Goal: Information Seeking & Learning: Learn about a topic

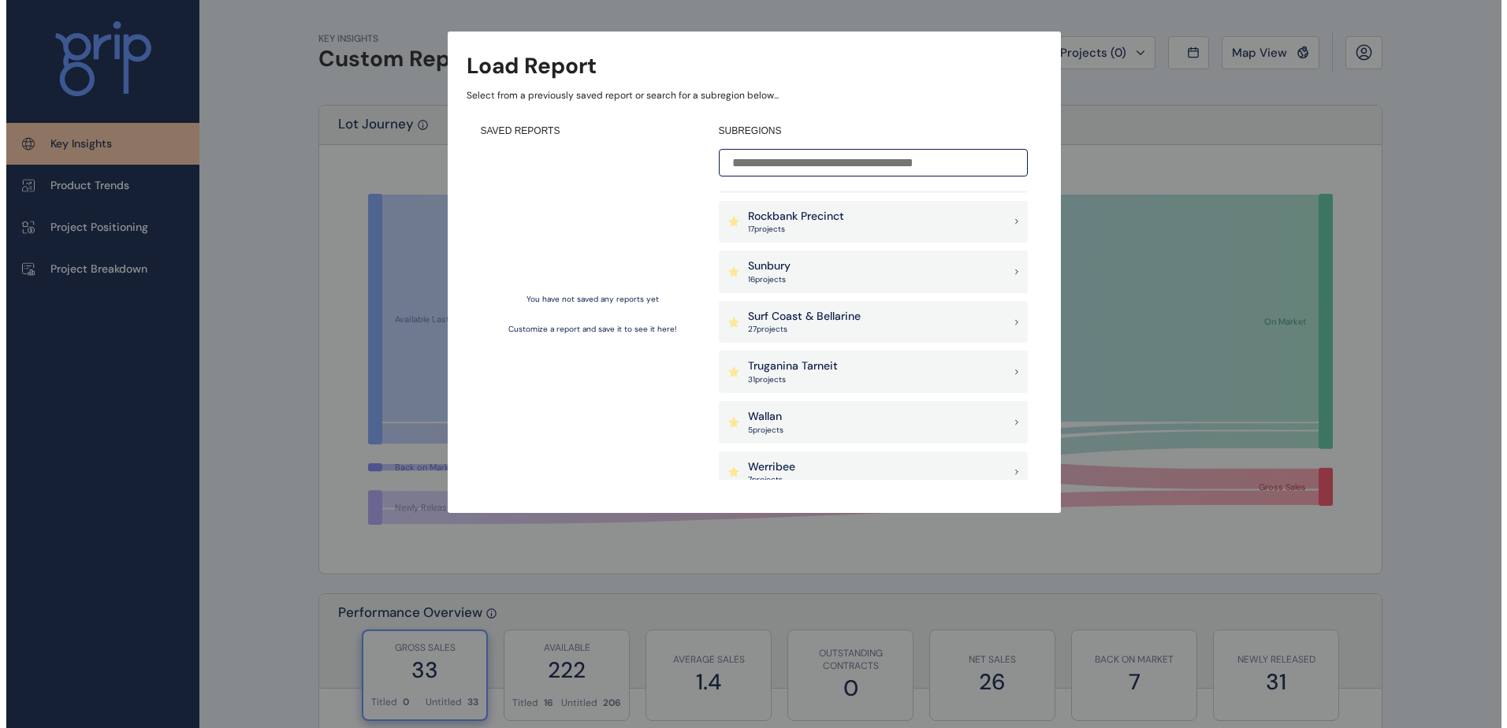
scroll to position [1261, 0]
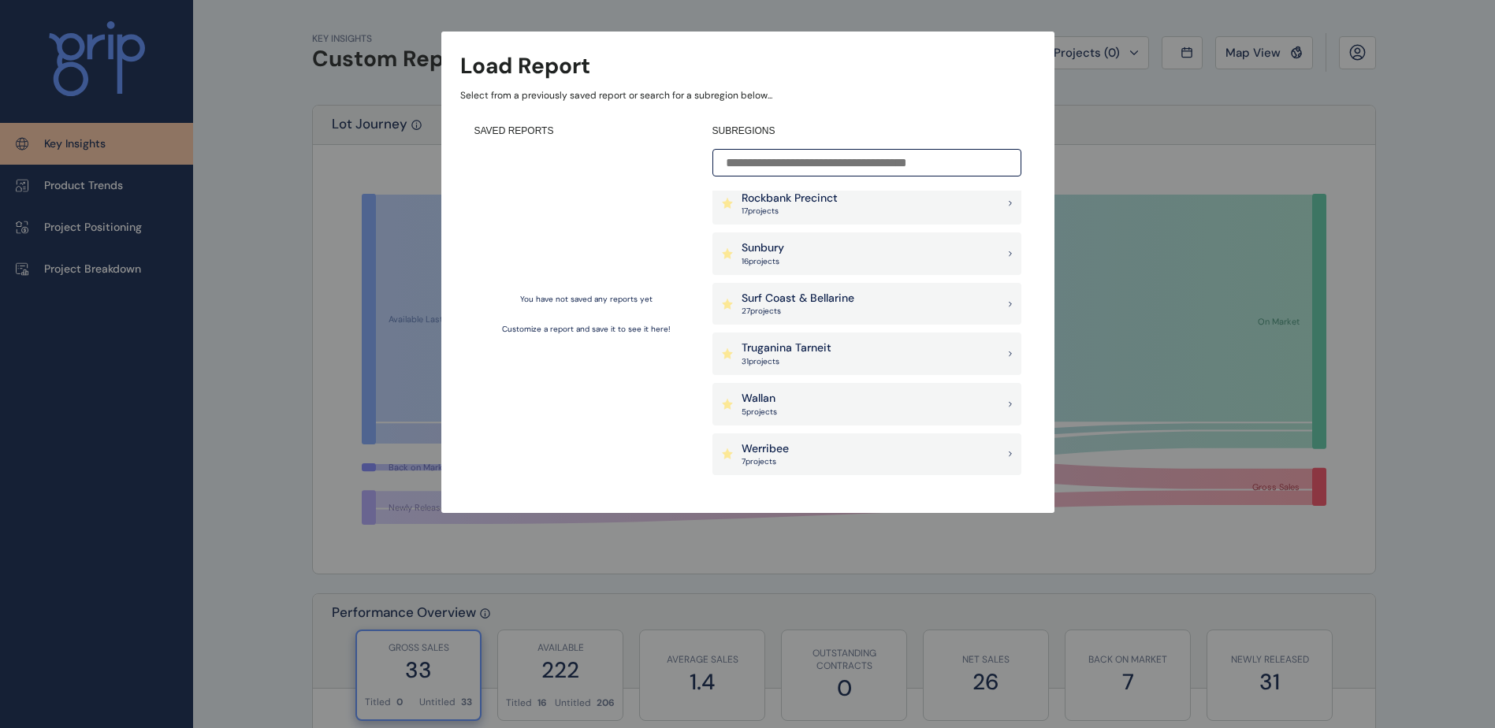
click at [791, 348] on p "Truganina Tarneit" at bounding box center [787, 348] width 90 height 16
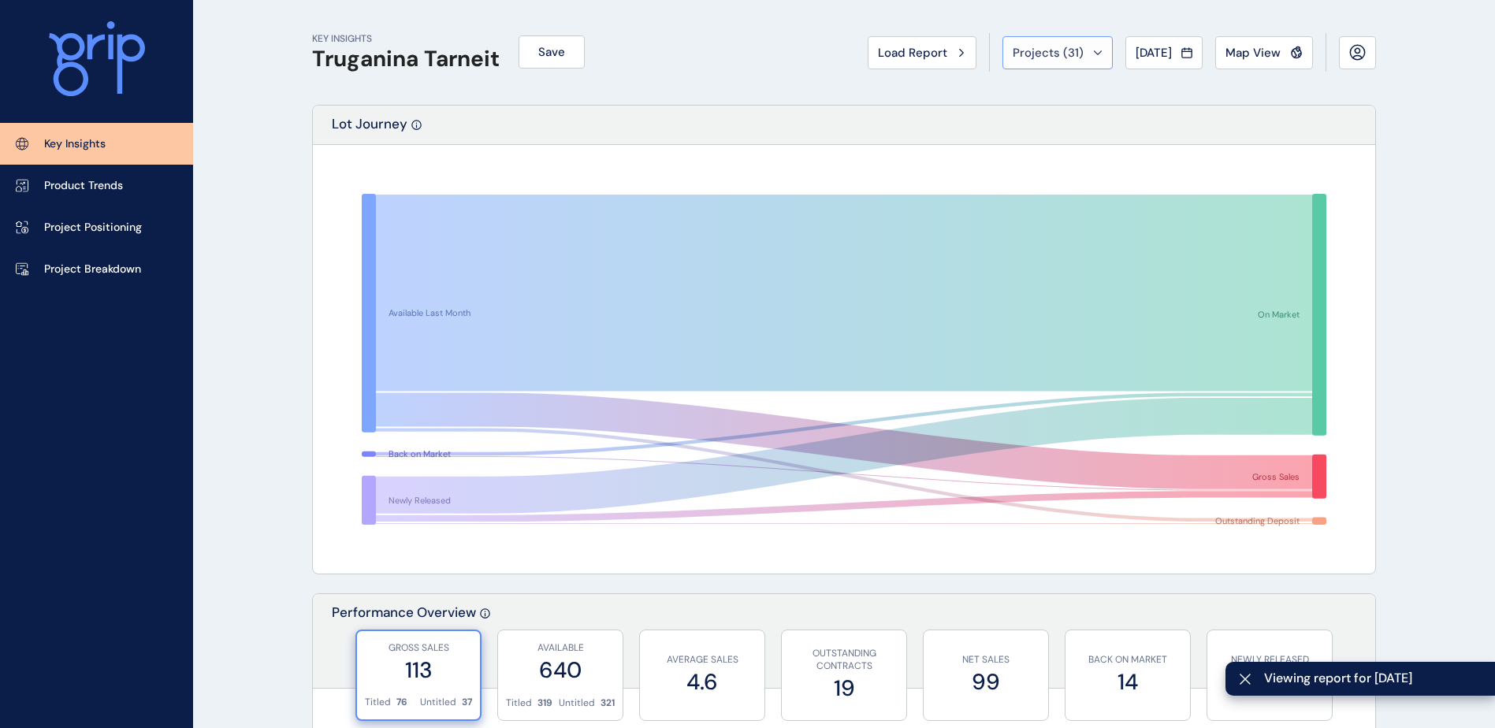
click at [1055, 42] on button "Projects ( 31 )" at bounding box center [1058, 52] width 110 height 33
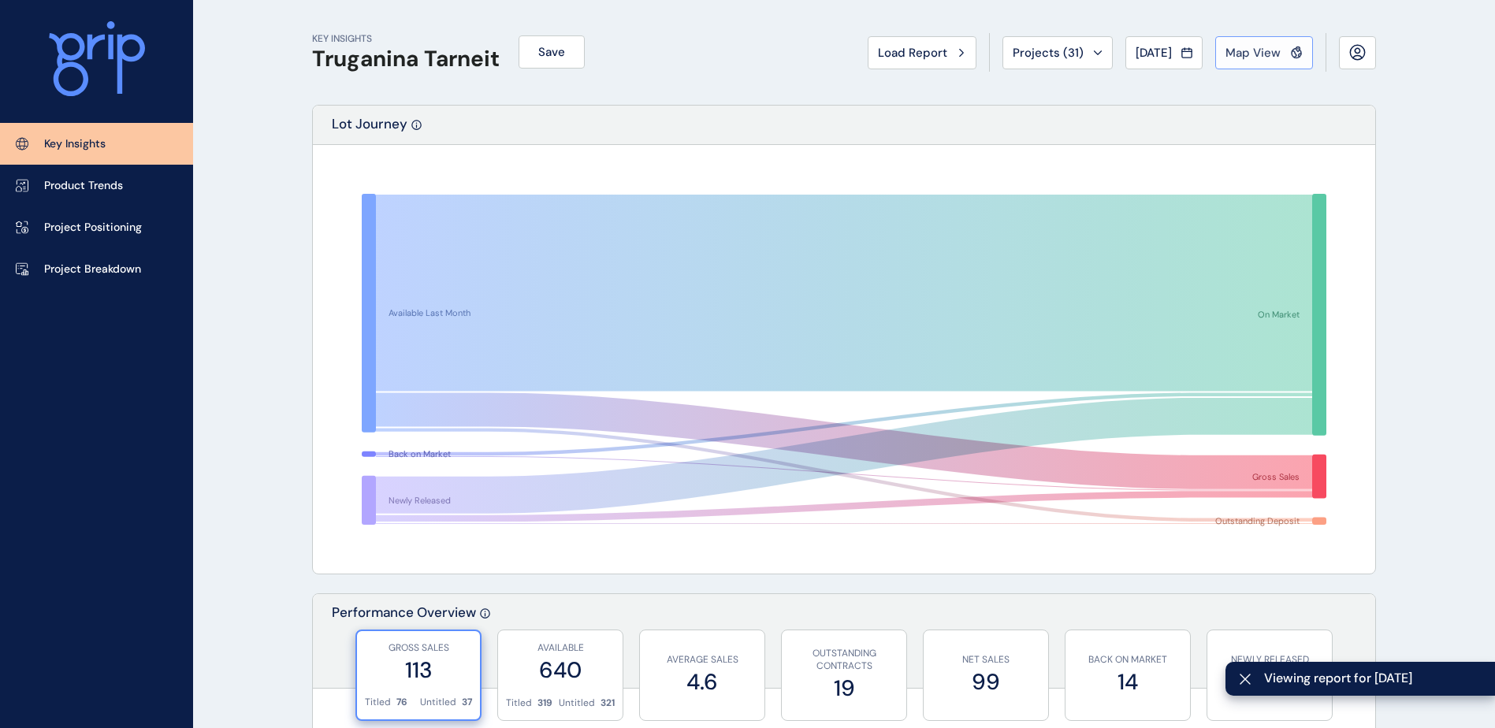
click at [1278, 60] on span "Map View" at bounding box center [1253, 53] width 55 height 16
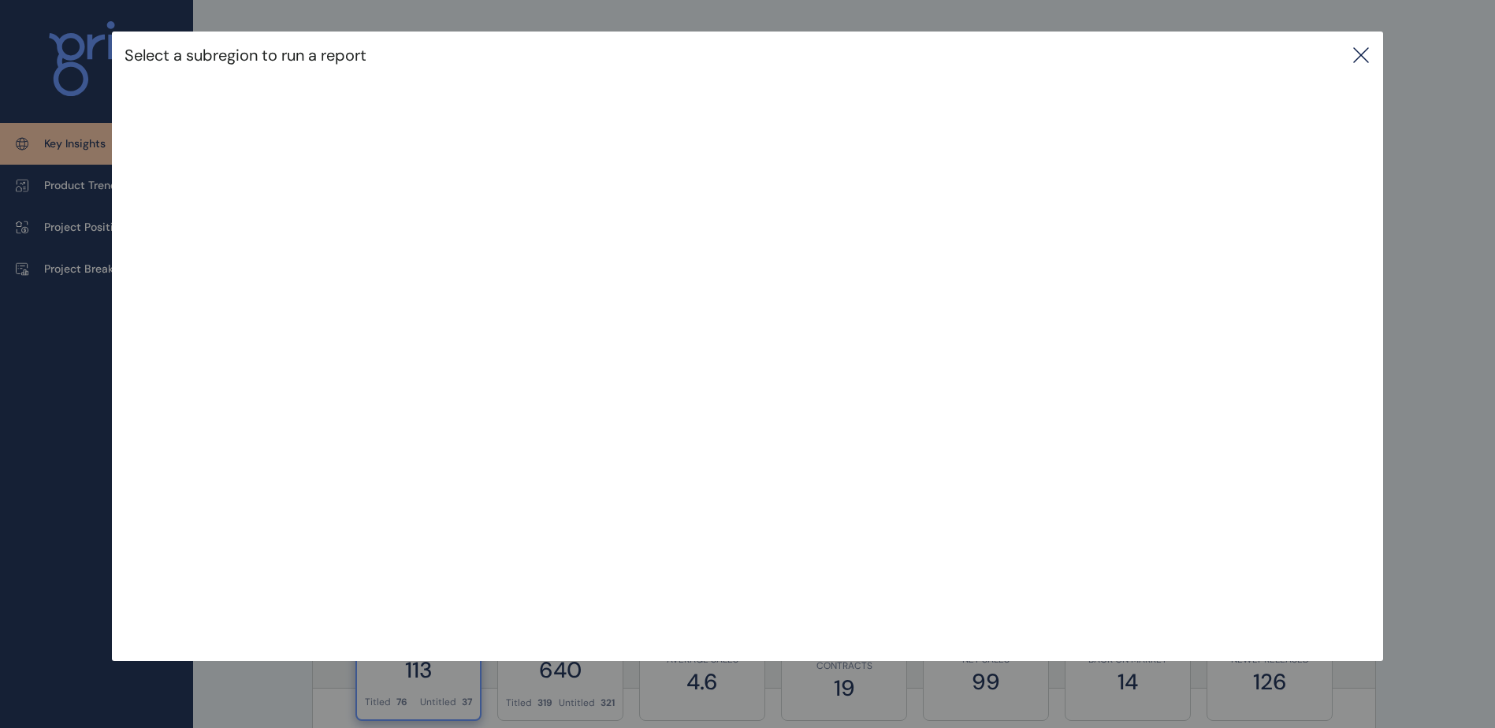
click at [1362, 53] on icon at bounding box center [1361, 55] width 19 height 19
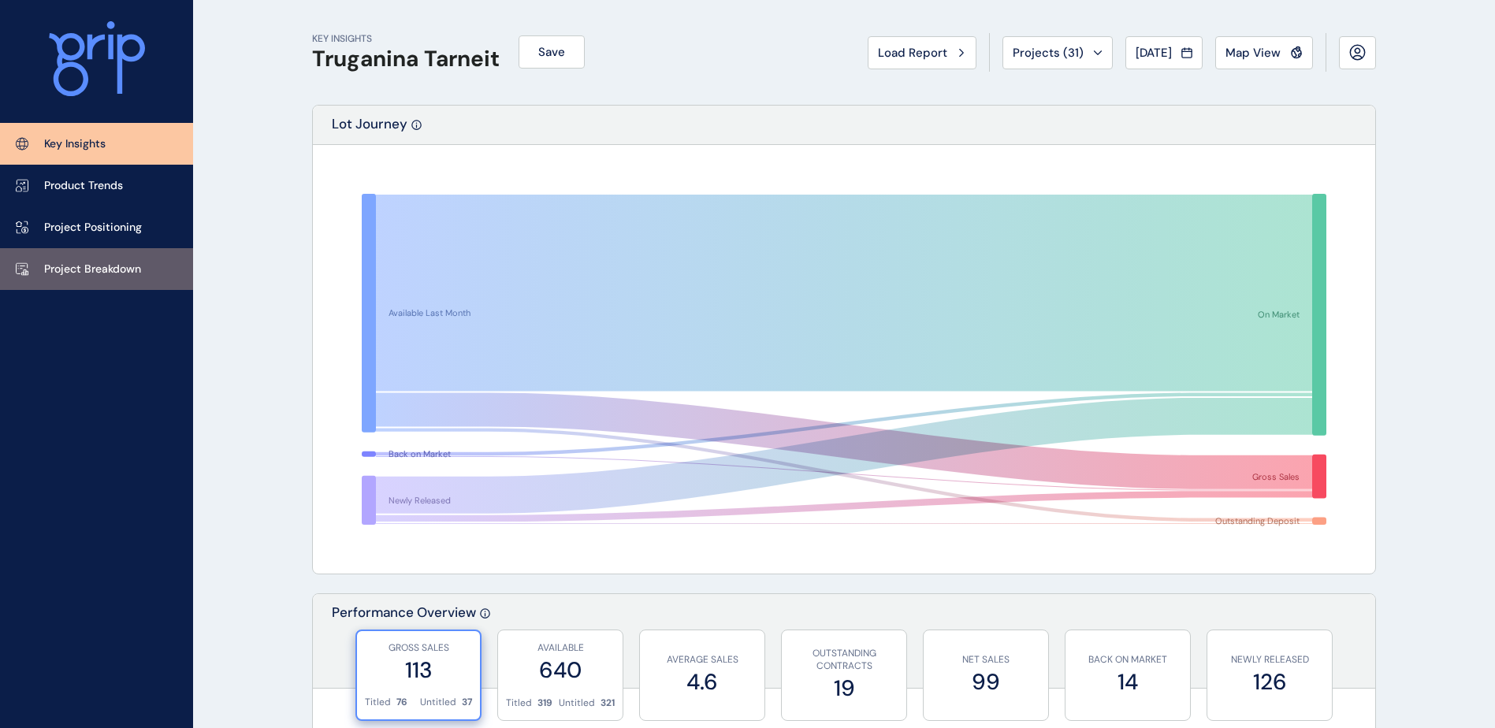
click at [133, 255] on link "Project Breakdown" at bounding box center [96, 269] width 193 height 42
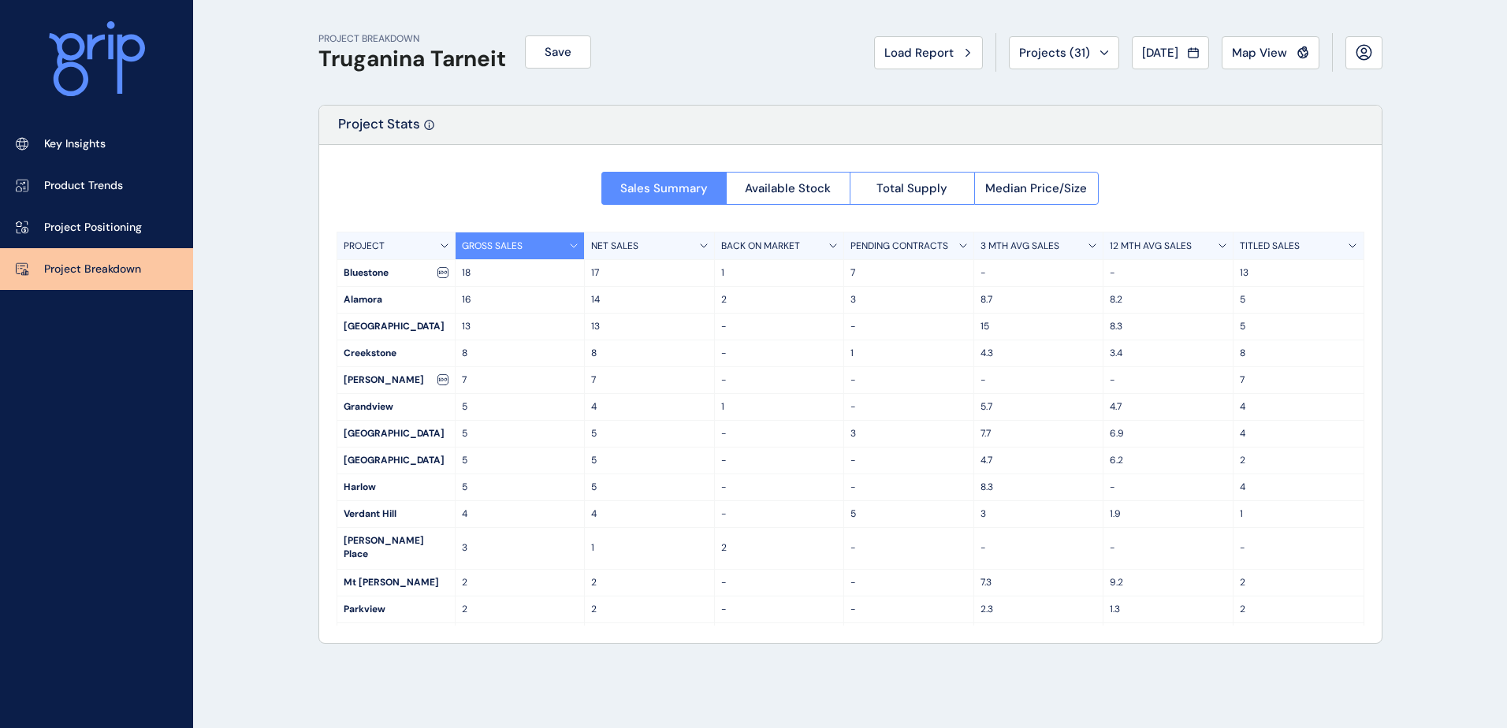
scroll to position [28, 0]
click at [783, 192] on span "Available Stock" at bounding box center [788, 188] width 86 height 16
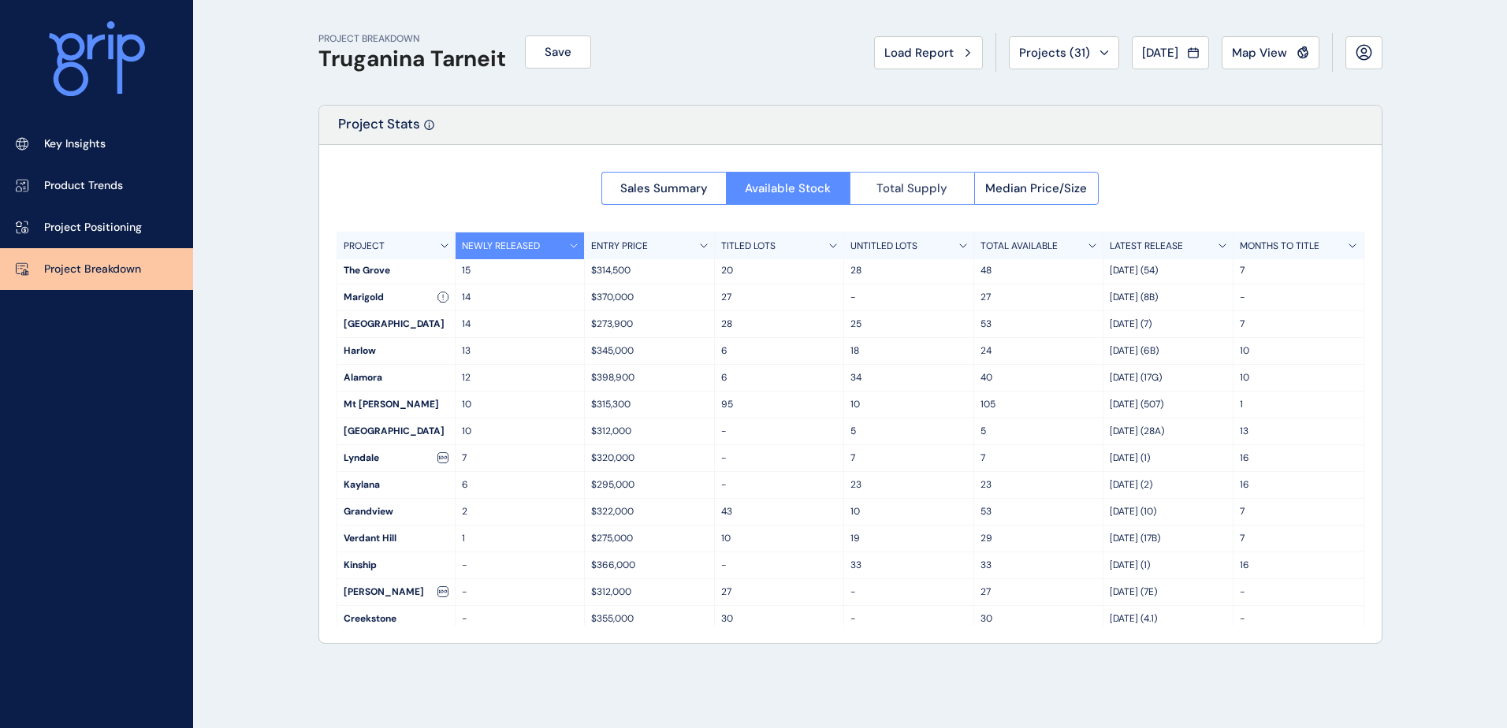
click at [910, 184] on span "Total Supply" at bounding box center [911, 188] width 71 height 16
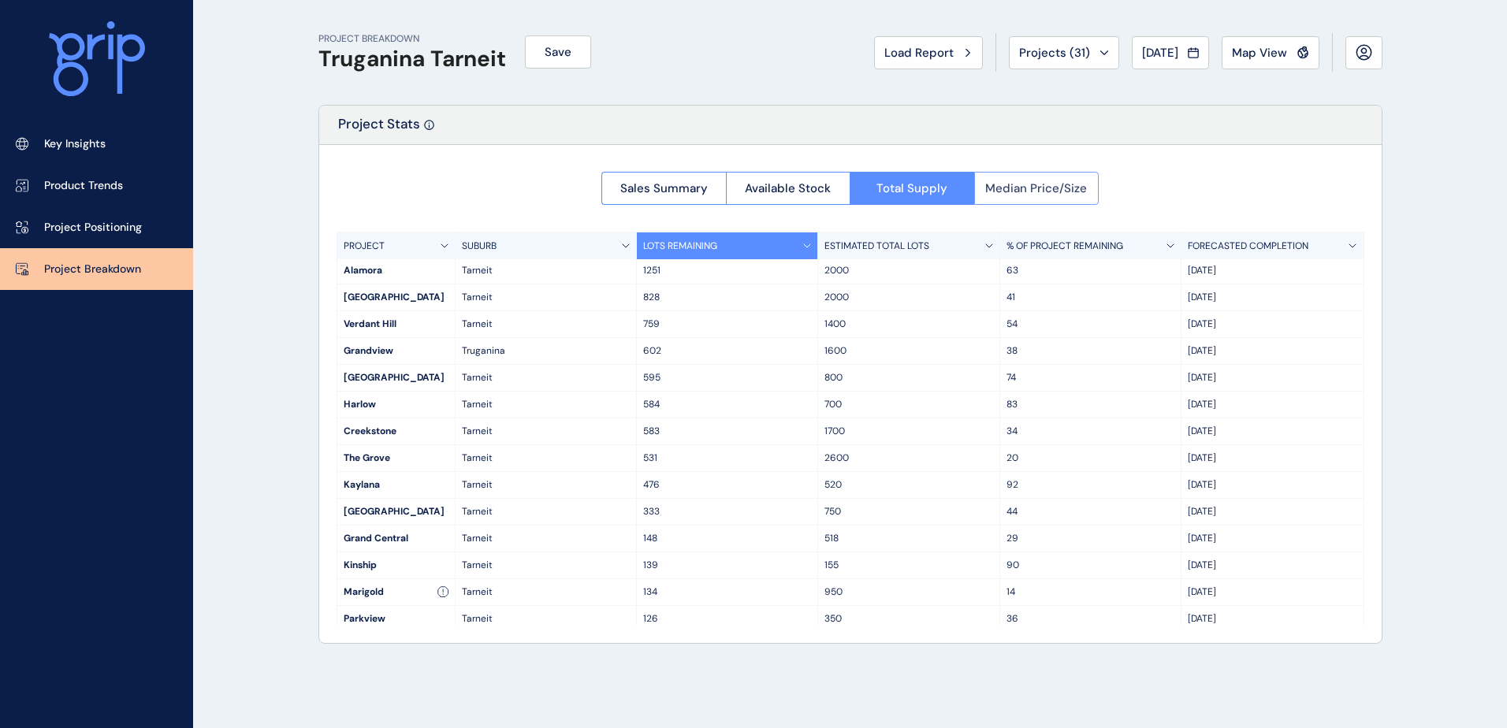
click at [1046, 180] on button "Median Price/Size" at bounding box center [1036, 188] width 125 height 33
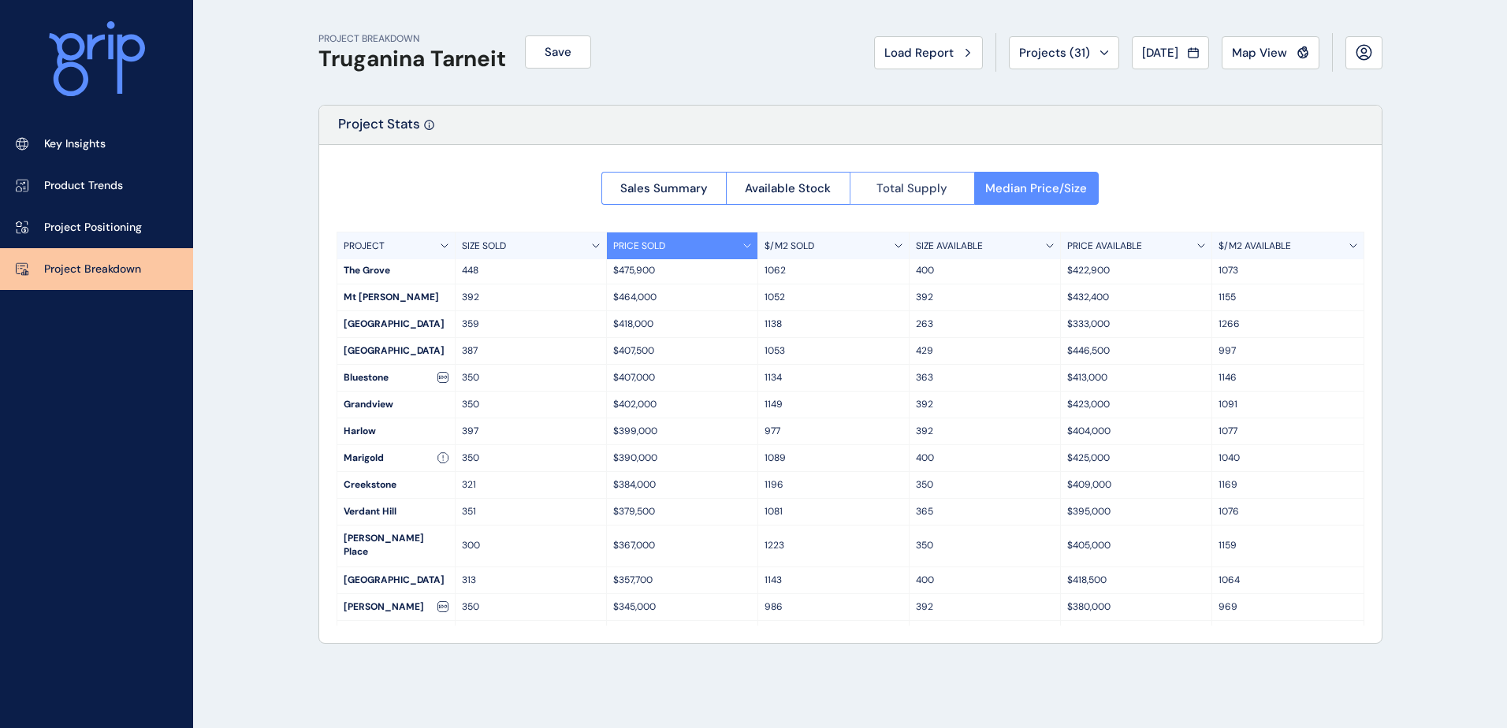
click at [911, 177] on button "Total Supply" at bounding box center [912, 188] width 125 height 33
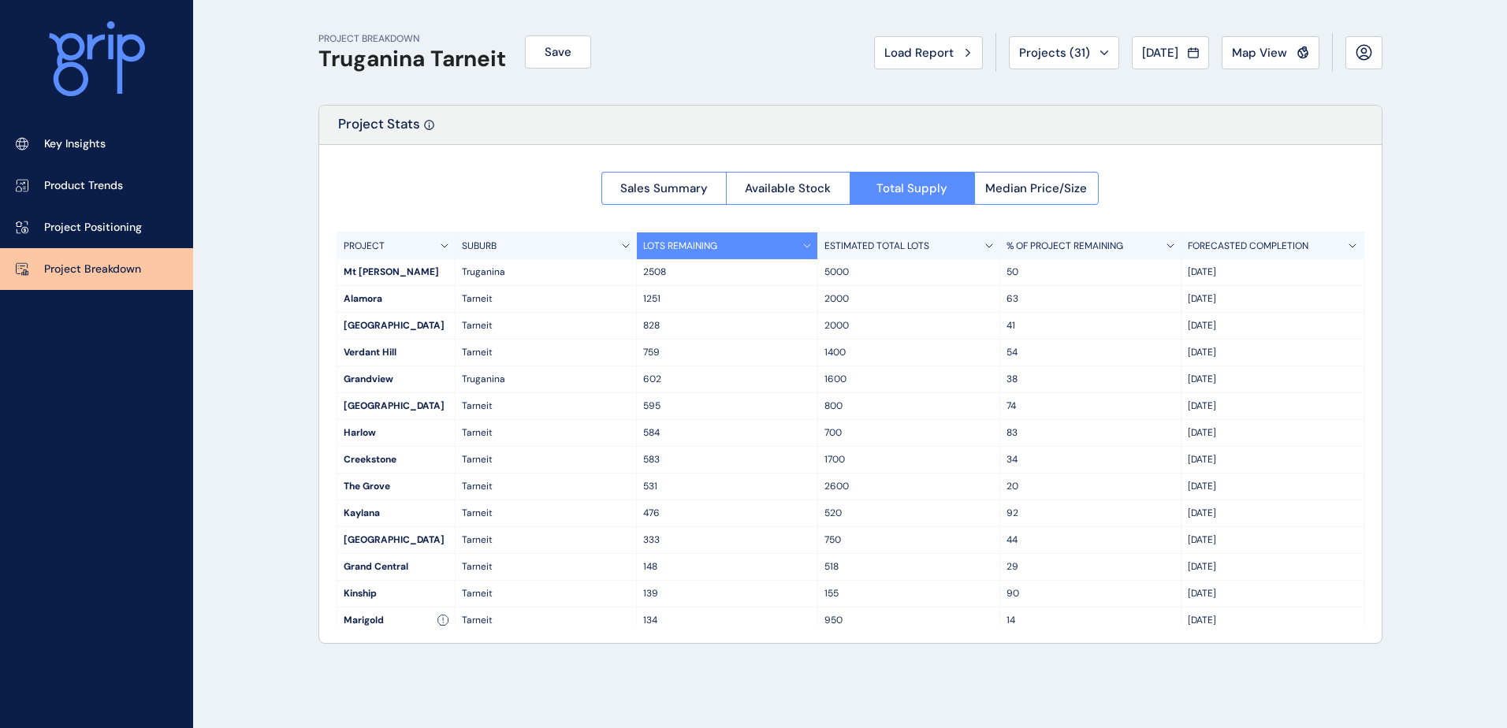
scroll to position [2, 0]
click at [1055, 196] on button "Median Price/Size" at bounding box center [1036, 188] width 125 height 33
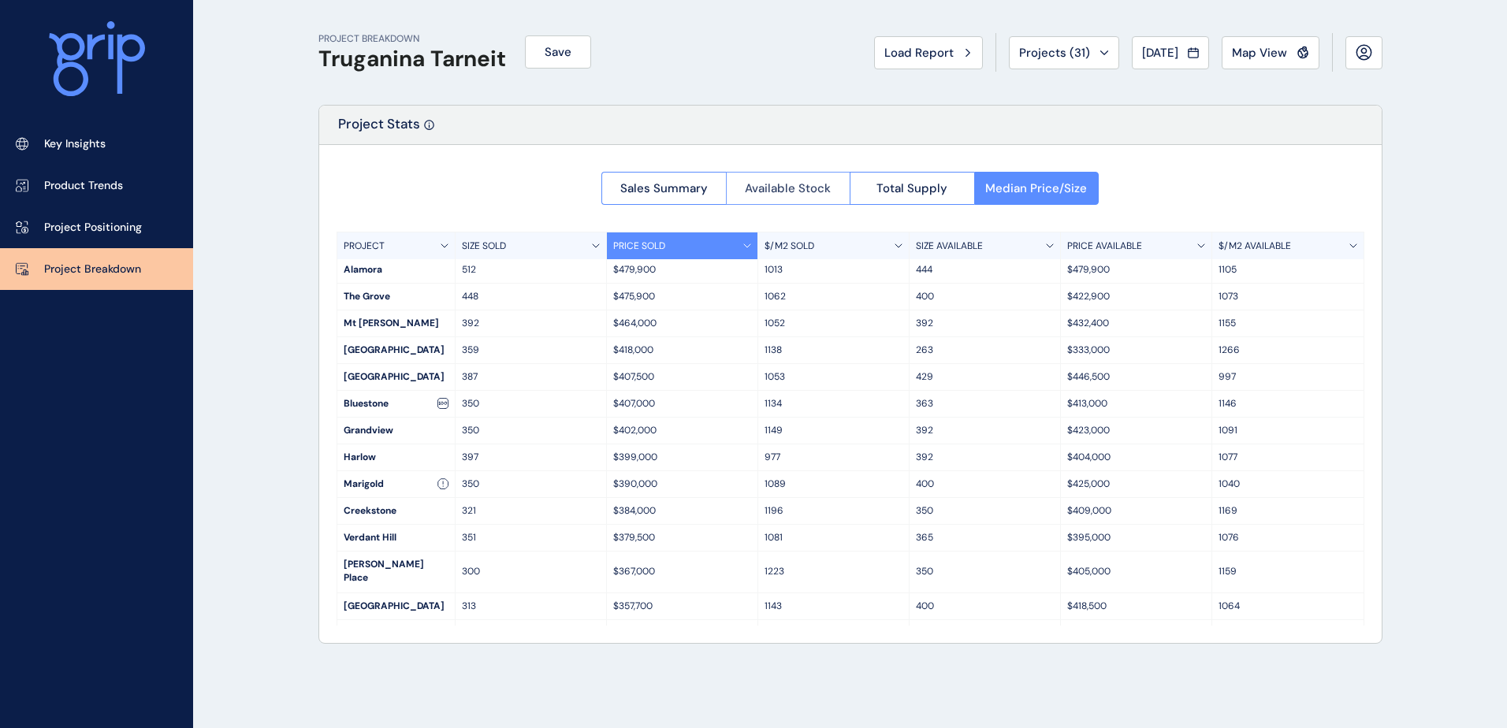
click at [829, 196] on button "Available Stock" at bounding box center [788, 188] width 125 height 33
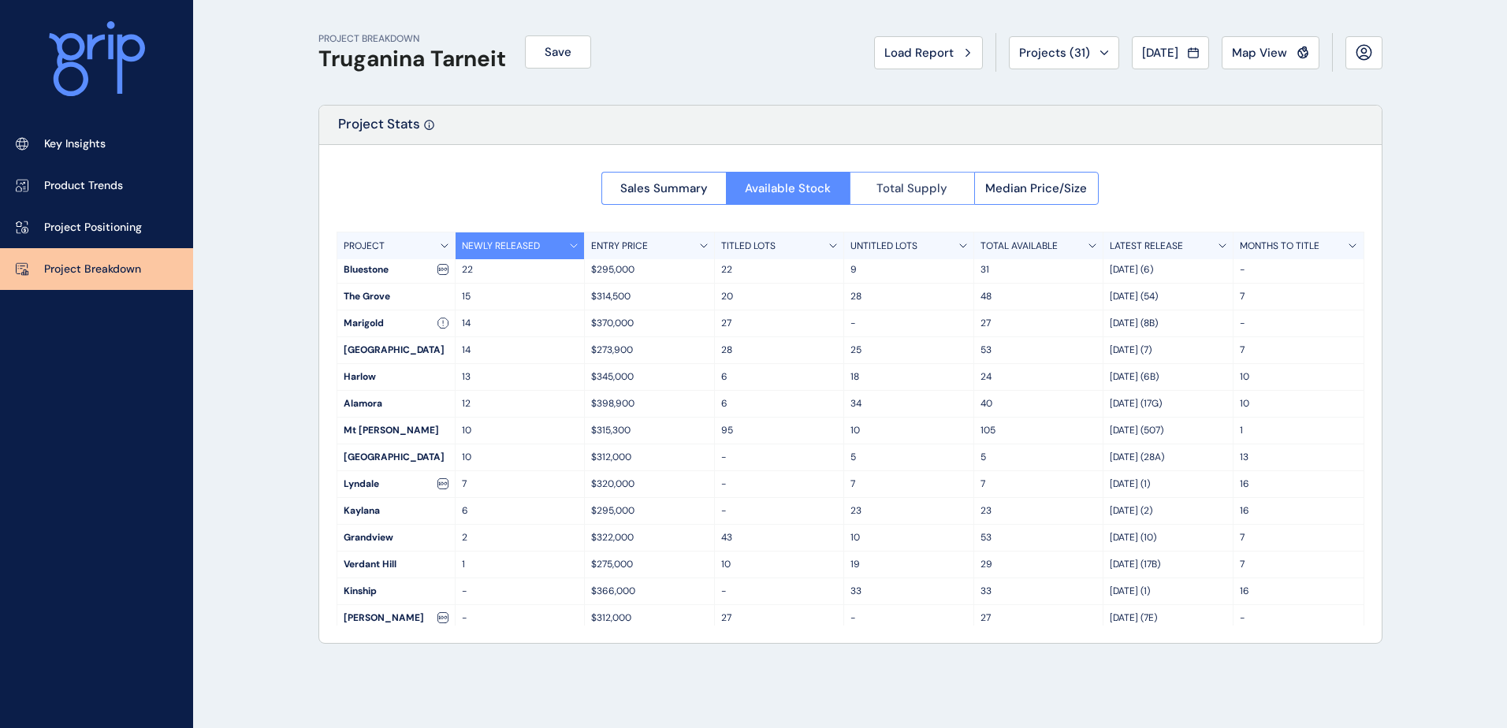
click at [890, 189] on span "Total Supply" at bounding box center [911, 188] width 71 height 16
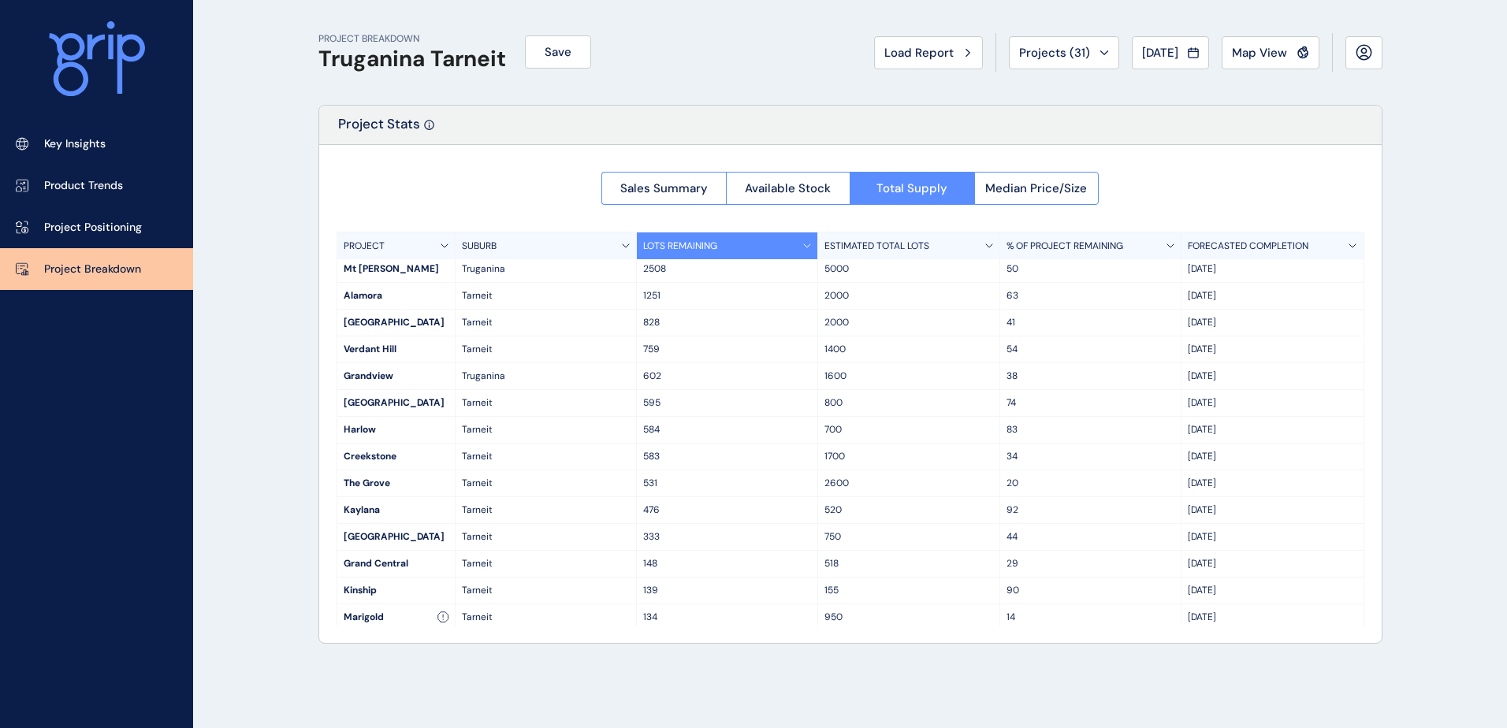
scroll to position [0, 0]
